Goal: Task Accomplishment & Management: Complete application form

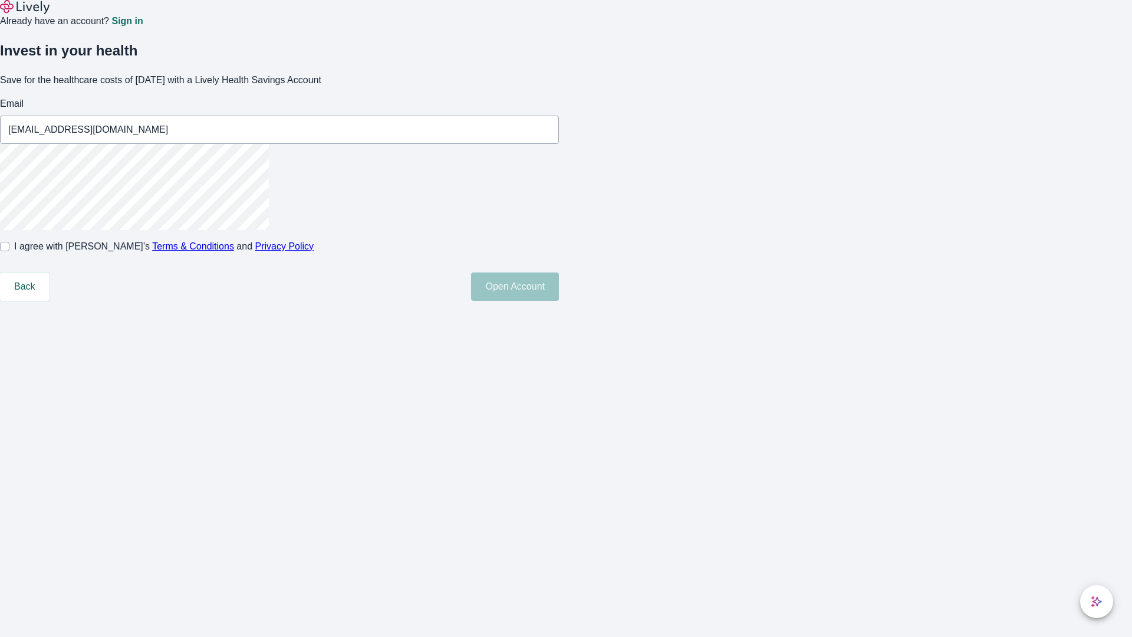
click at [9, 251] on input "I agree with Lively’s Terms & Conditions and Privacy Policy" at bounding box center [4, 246] width 9 height 9
checkbox input "true"
click at [559, 301] on button "Open Account" at bounding box center [515, 286] width 88 height 28
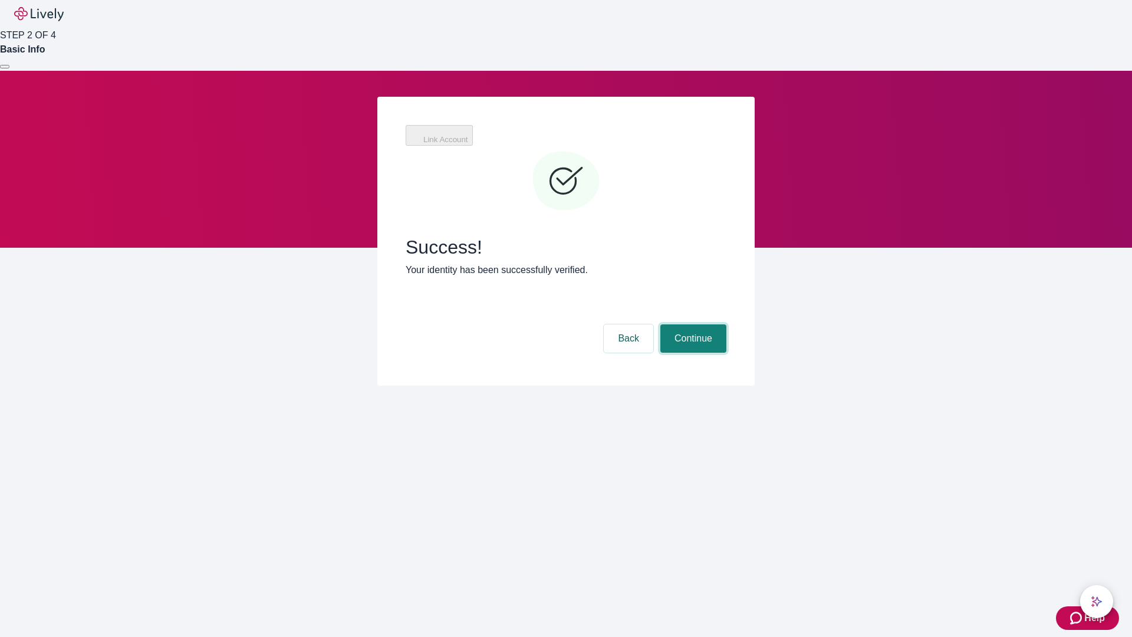
click at [692, 324] on button "Continue" at bounding box center [693, 338] width 66 height 28
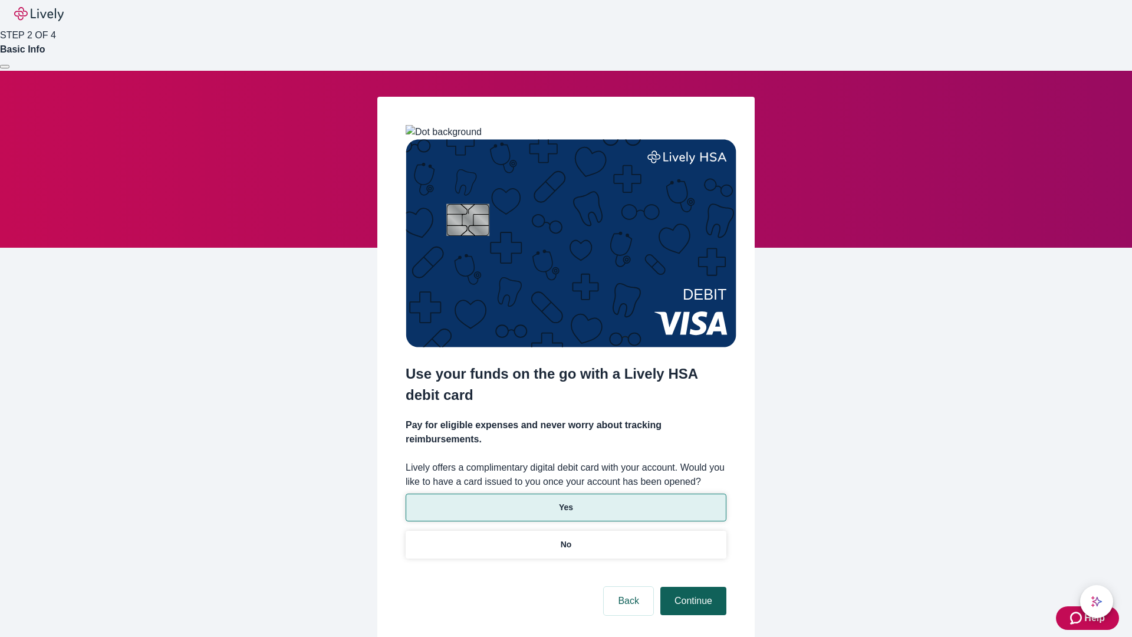
click at [565, 501] on p "Yes" at bounding box center [566, 507] width 14 height 12
click at [692, 587] on button "Continue" at bounding box center [693, 601] width 66 height 28
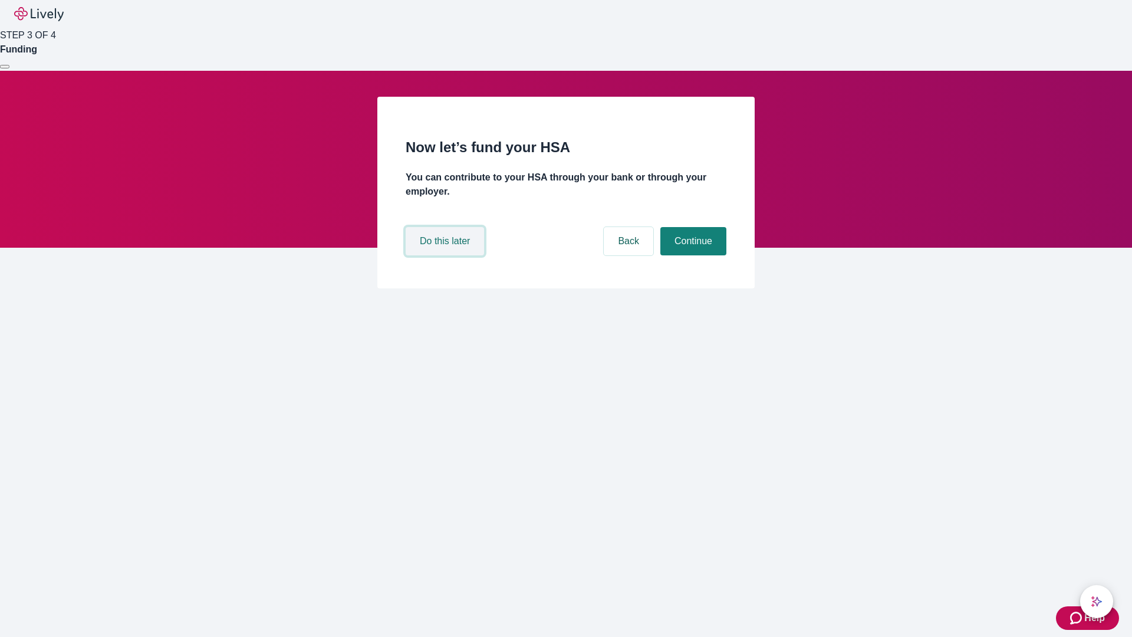
click at [446, 255] on button "Do this later" at bounding box center [445, 241] width 78 height 28
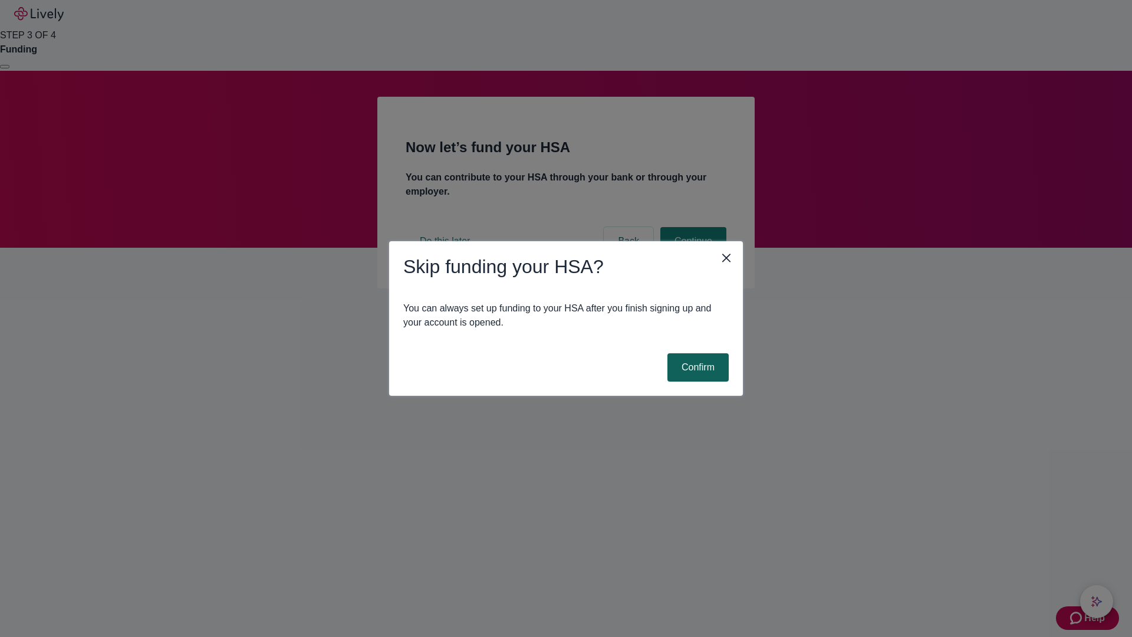
click at [696, 367] on button "Confirm" at bounding box center [697, 367] width 61 height 28
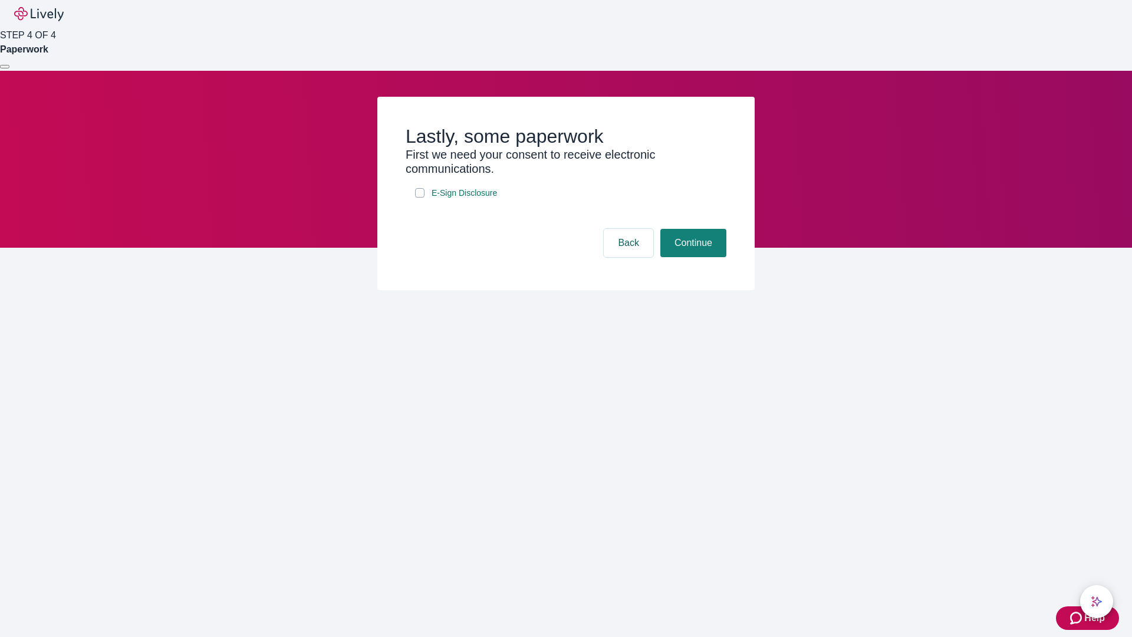
click at [420, 198] on input "E-Sign Disclosure" at bounding box center [419, 192] width 9 height 9
checkbox input "true"
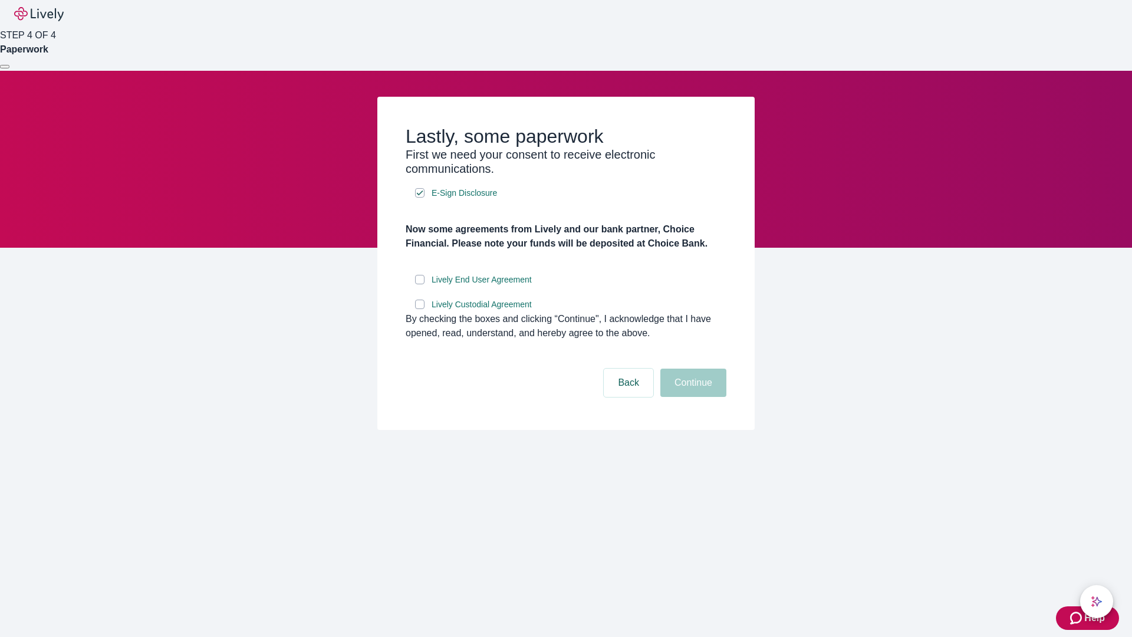
click at [420, 284] on input "Lively End User Agreement" at bounding box center [419, 279] width 9 height 9
checkbox input "true"
click at [420, 309] on input "Lively Custodial Agreement" at bounding box center [419, 303] width 9 height 9
checkbox input "true"
click at [692, 397] on button "Continue" at bounding box center [693, 382] width 66 height 28
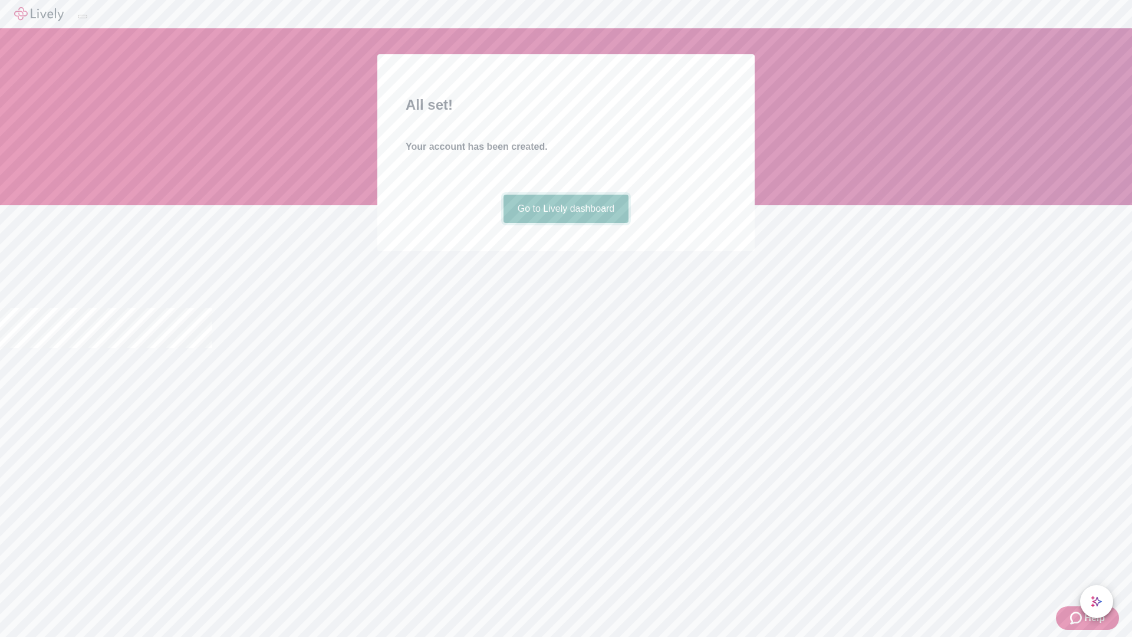
click at [565, 223] on link "Go to Lively dashboard" at bounding box center [566, 209] width 126 height 28
